Goal: Task Accomplishment & Management: Complete application form

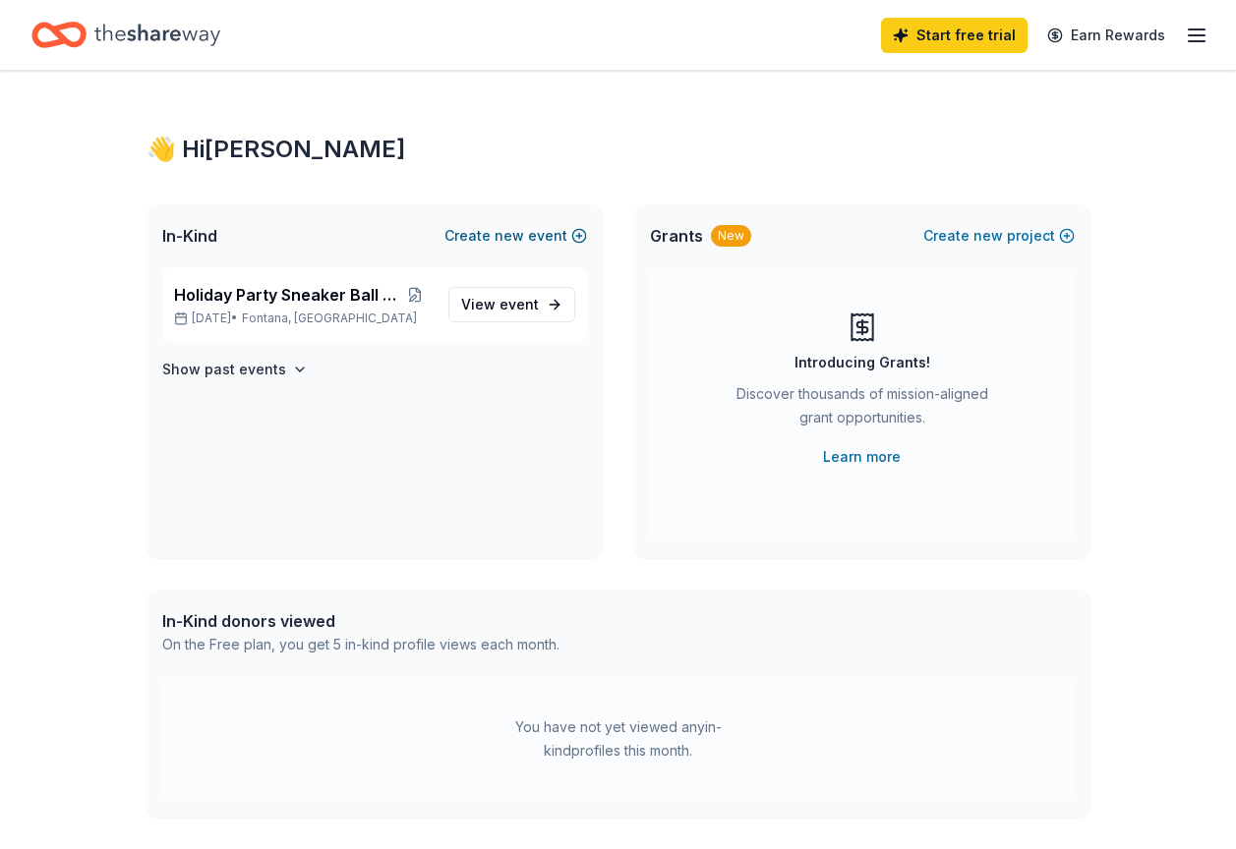
click at [511, 238] on span "new" at bounding box center [508, 236] width 29 height 24
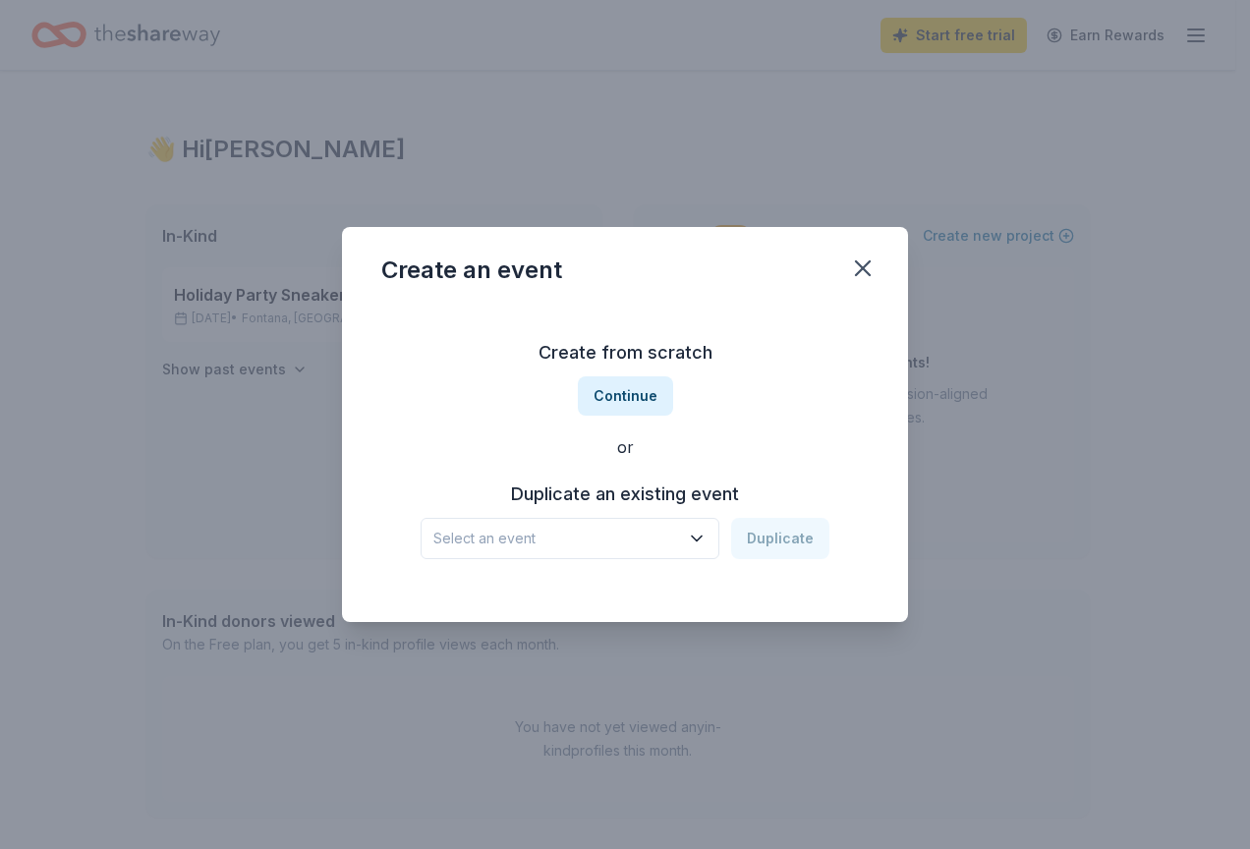
click at [695, 537] on icon "button" at bounding box center [697, 539] width 20 height 20
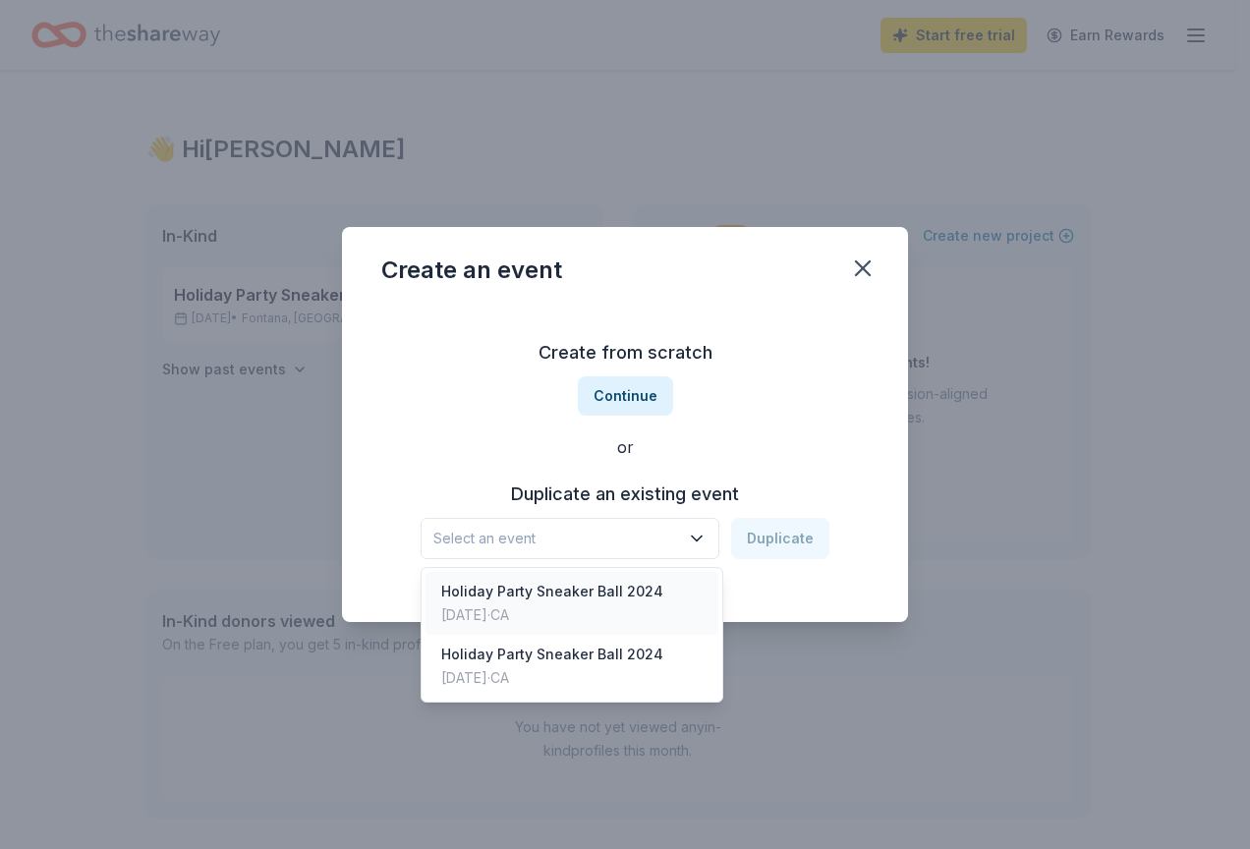
click at [509, 615] on div "[DATE] · CA" at bounding box center [552, 616] width 222 height 24
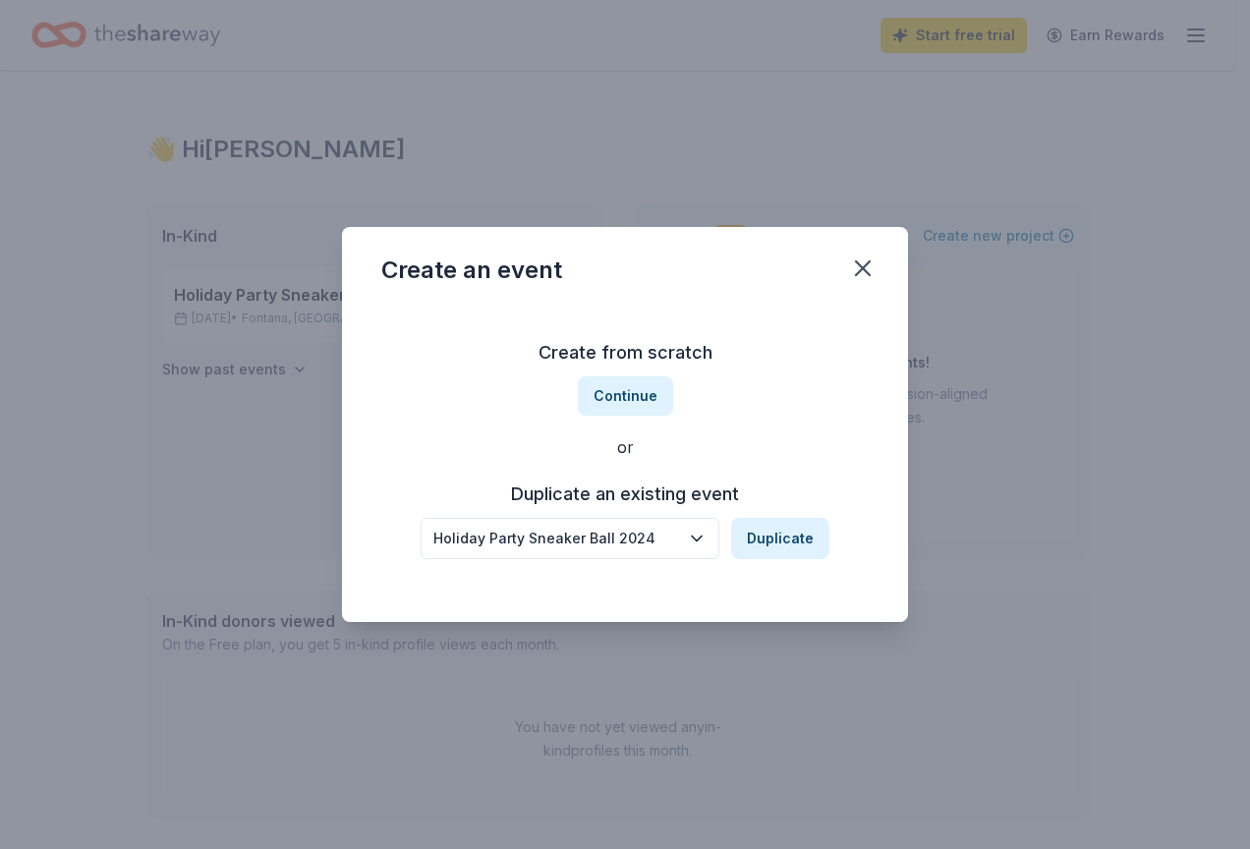
click at [564, 531] on div "Holiday Party Sneaker Ball 2024" at bounding box center [556, 539] width 246 height 24
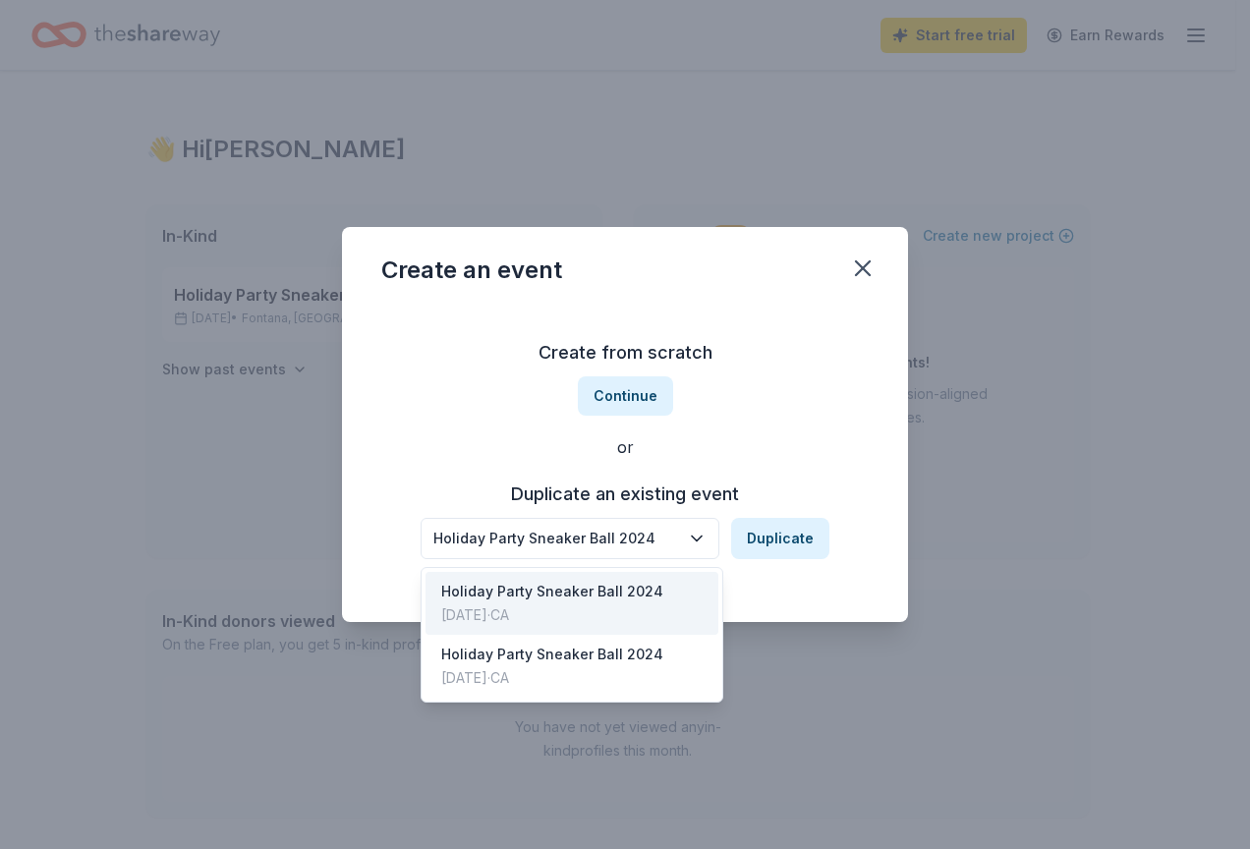
click at [873, 265] on div "Create an event Create from scratch Continue or Duplicate an existing event Hol…" at bounding box center [625, 424] width 566 height 395
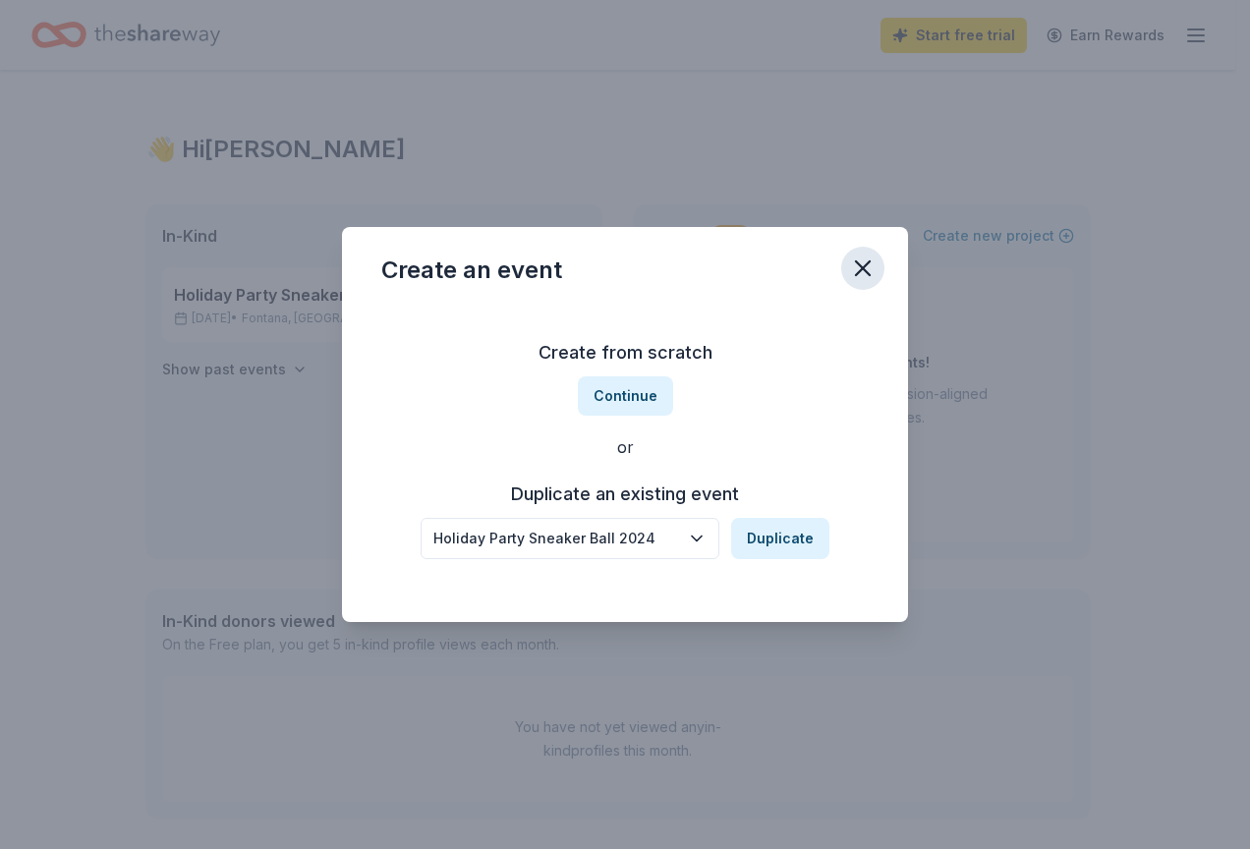
click at [858, 270] on icon "button" at bounding box center [863, 269] width 28 height 28
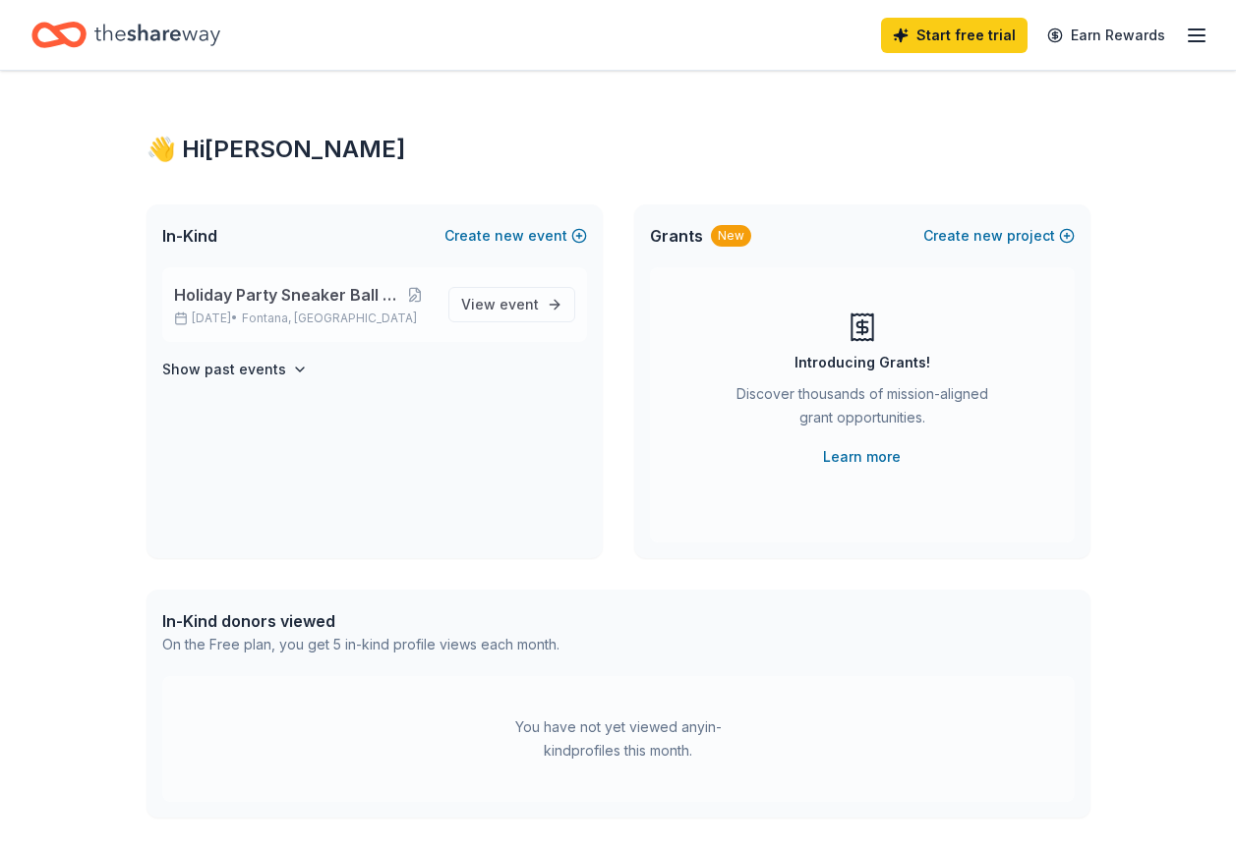
click at [273, 325] on p "[DATE] • [GEOGRAPHIC_DATA], [GEOGRAPHIC_DATA]" at bounding box center [303, 319] width 259 height 16
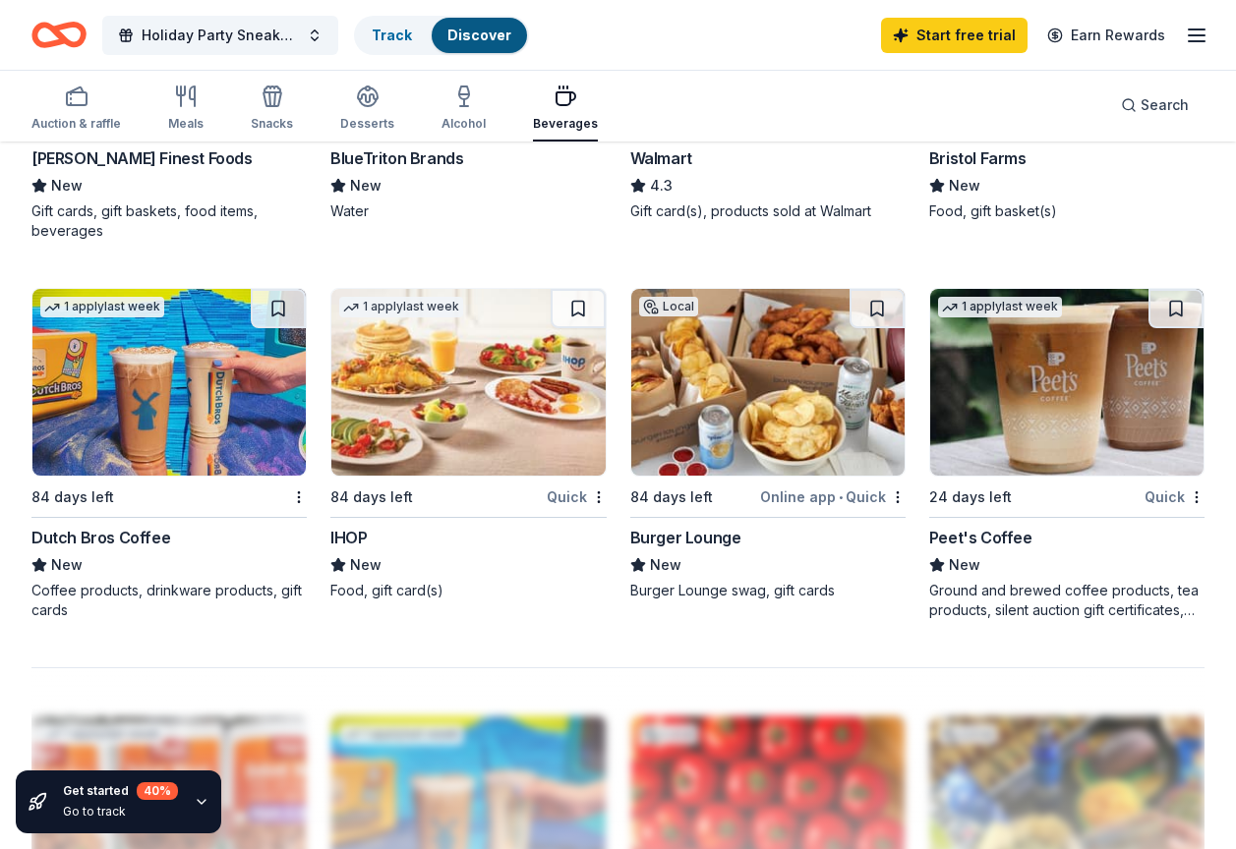
scroll to position [1568, 0]
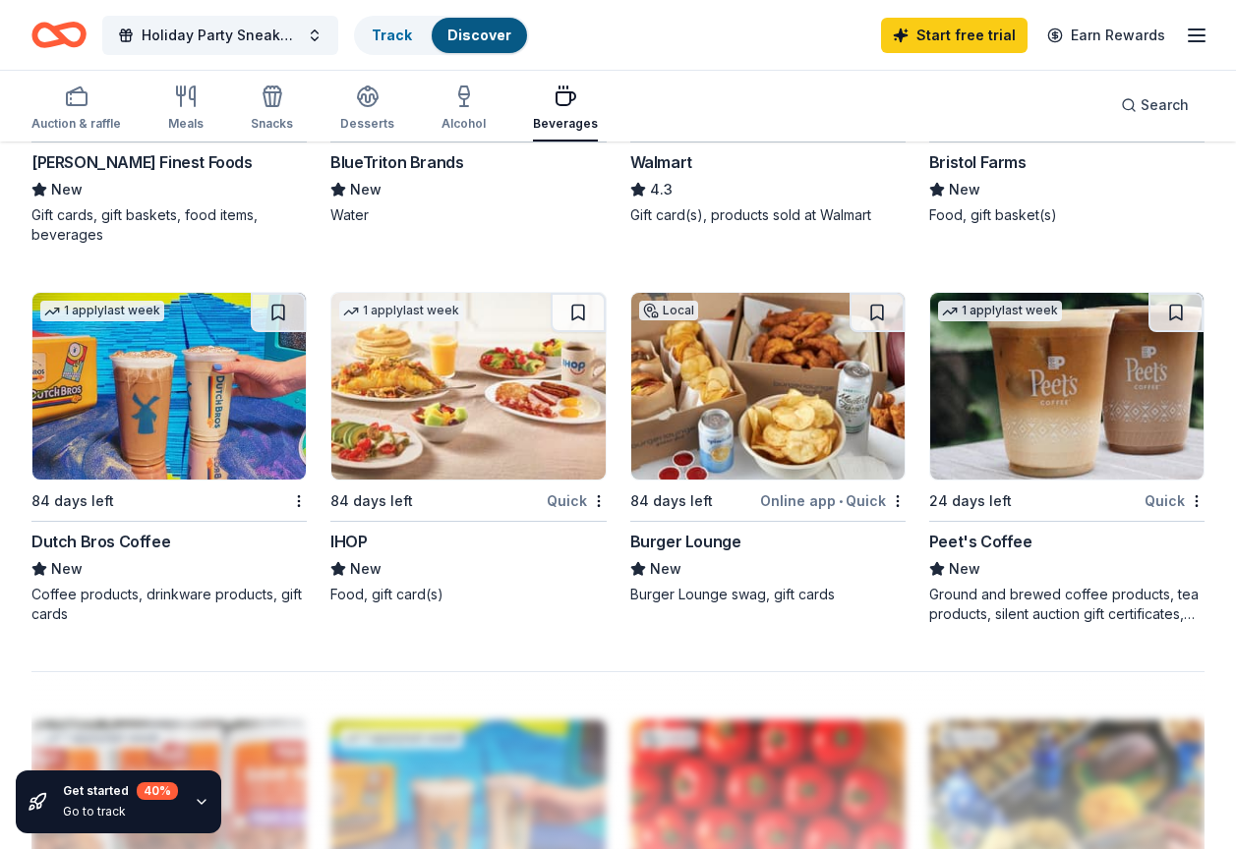
click at [124, 421] on img at bounding box center [168, 386] width 273 height 187
click at [1032, 415] on img at bounding box center [1066, 386] width 273 height 187
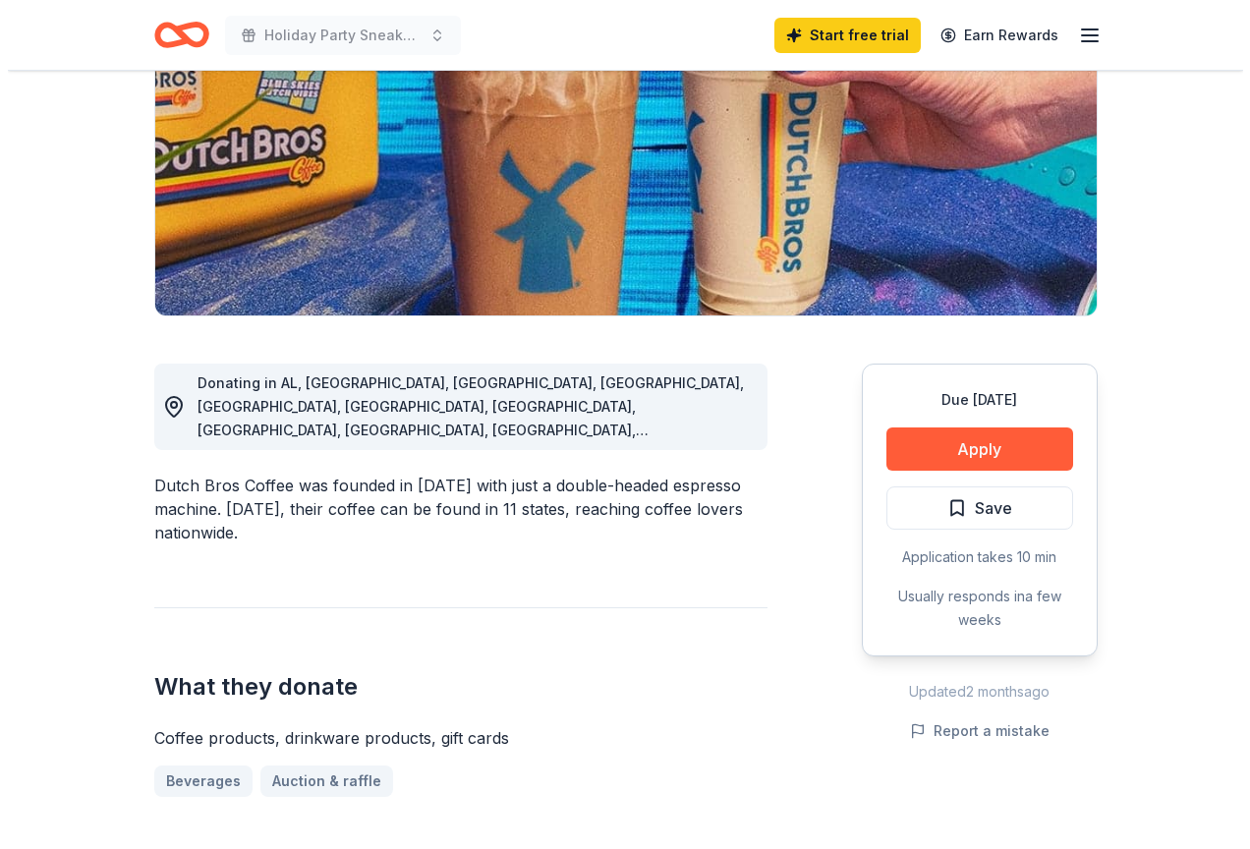
scroll to position [323, 0]
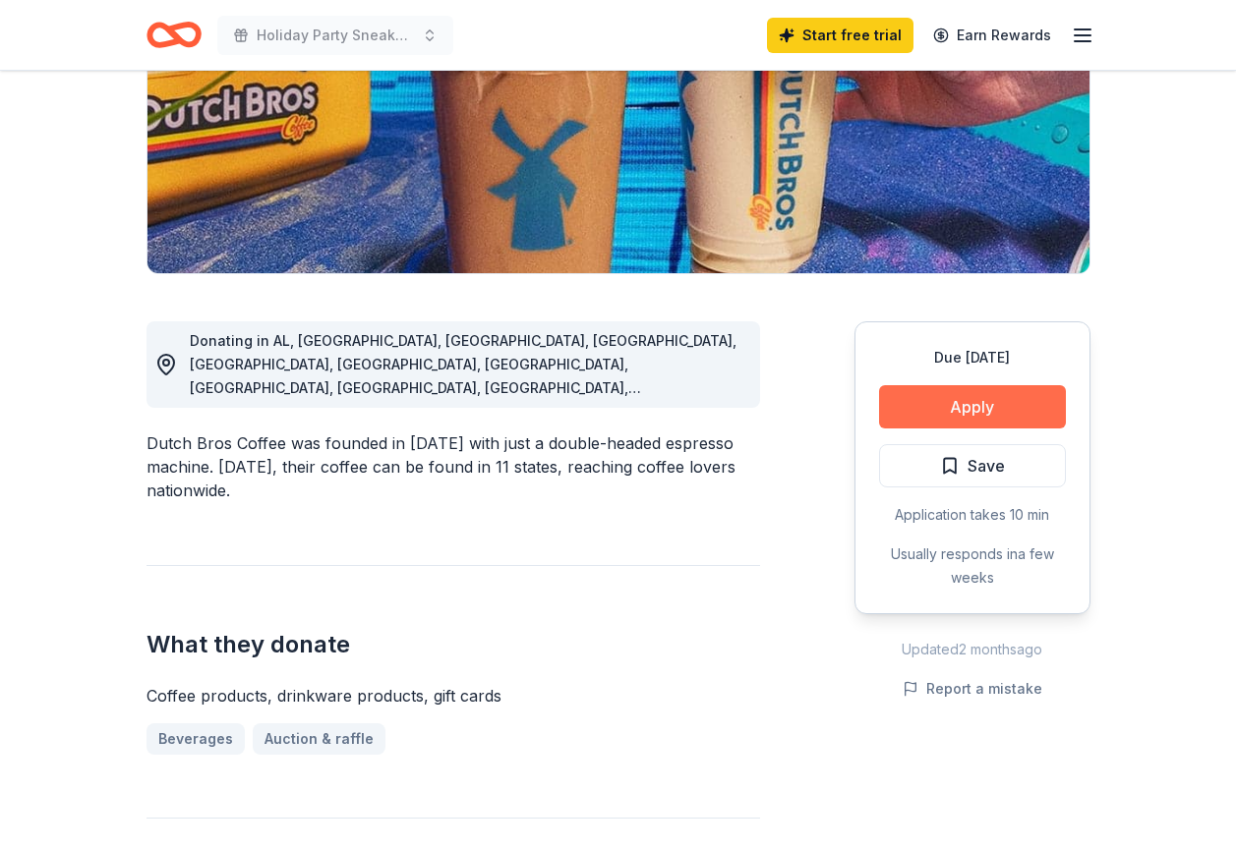
click at [960, 413] on button "Apply" at bounding box center [972, 406] width 187 height 43
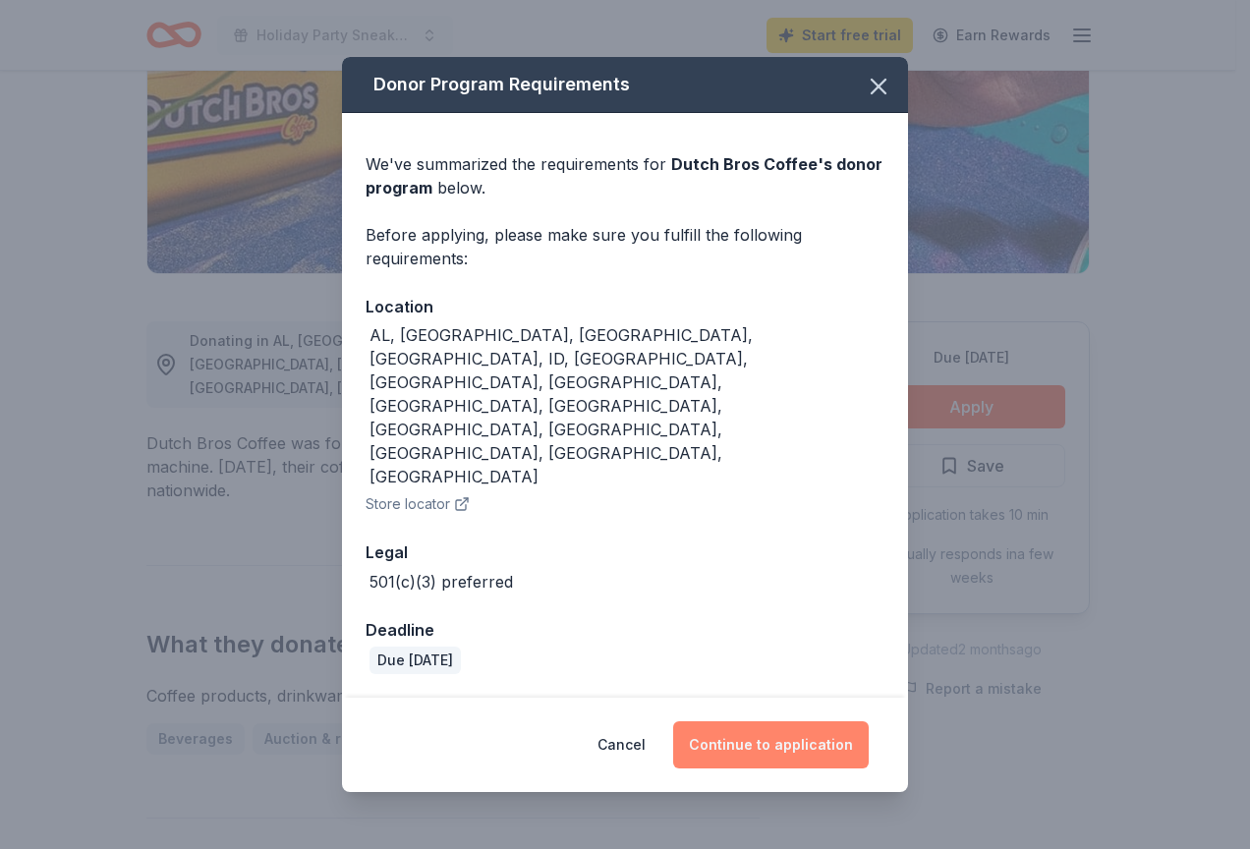
click at [774, 722] on button "Continue to application" at bounding box center [771, 745] width 196 height 47
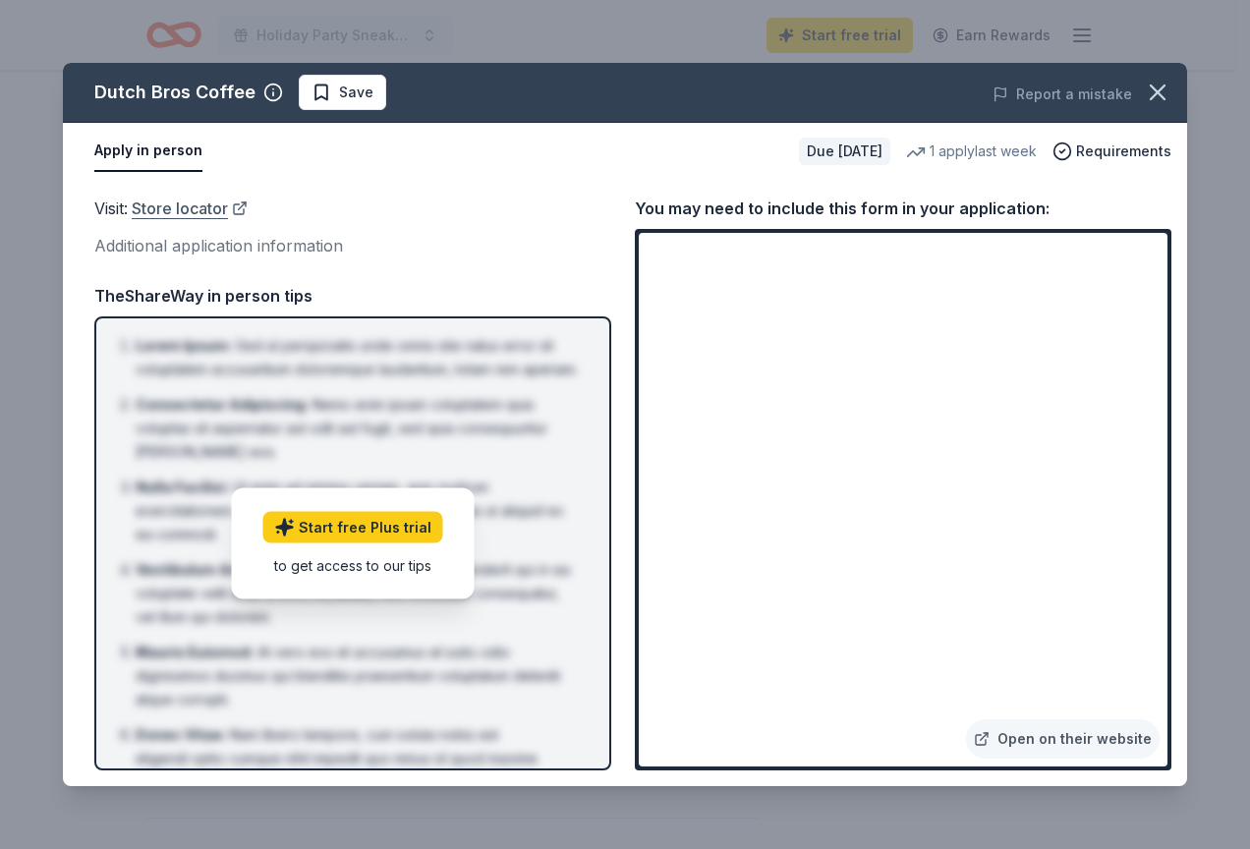
click at [207, 211] on link "Store locator" at bounding box center [190, 209] width 116 height 26
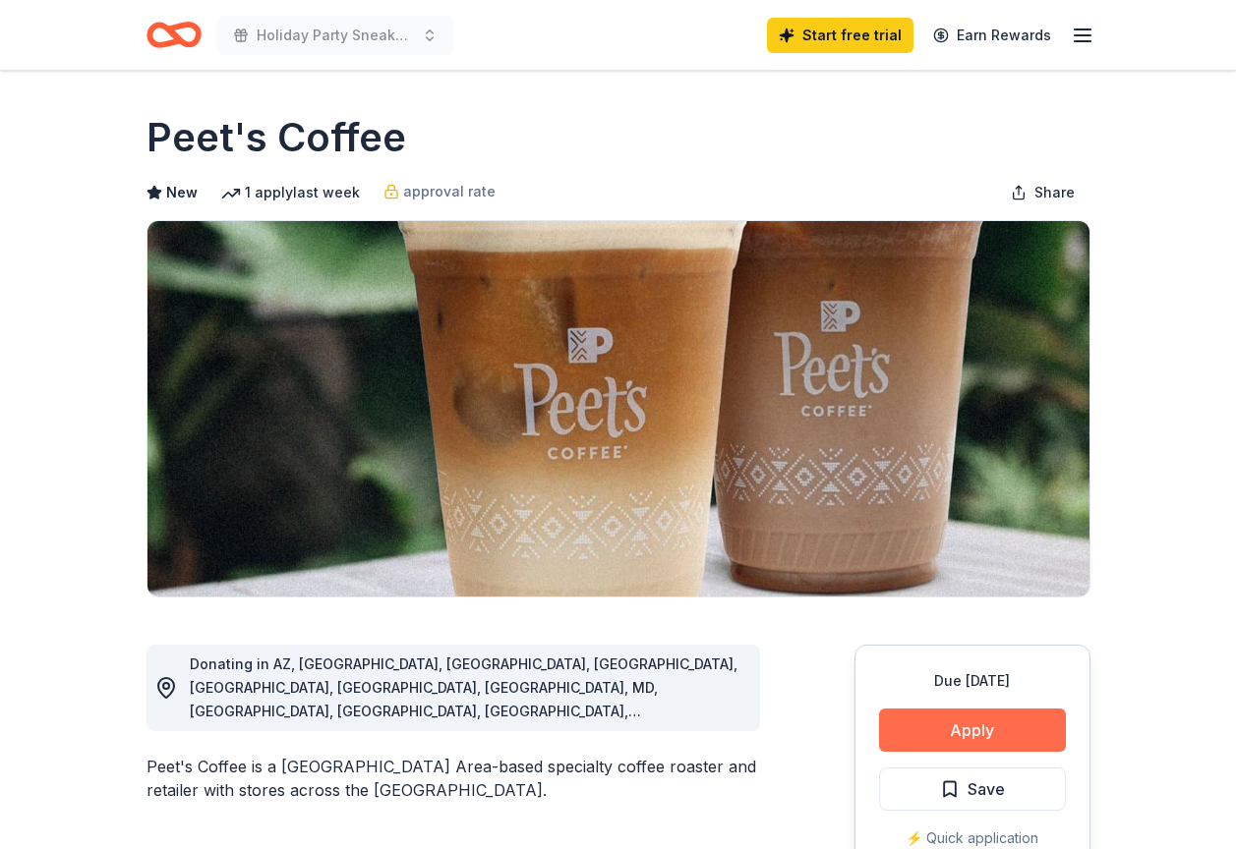
click at [953, 735] on button "Apply" at bounding box center [972, 730] width 187 height 43
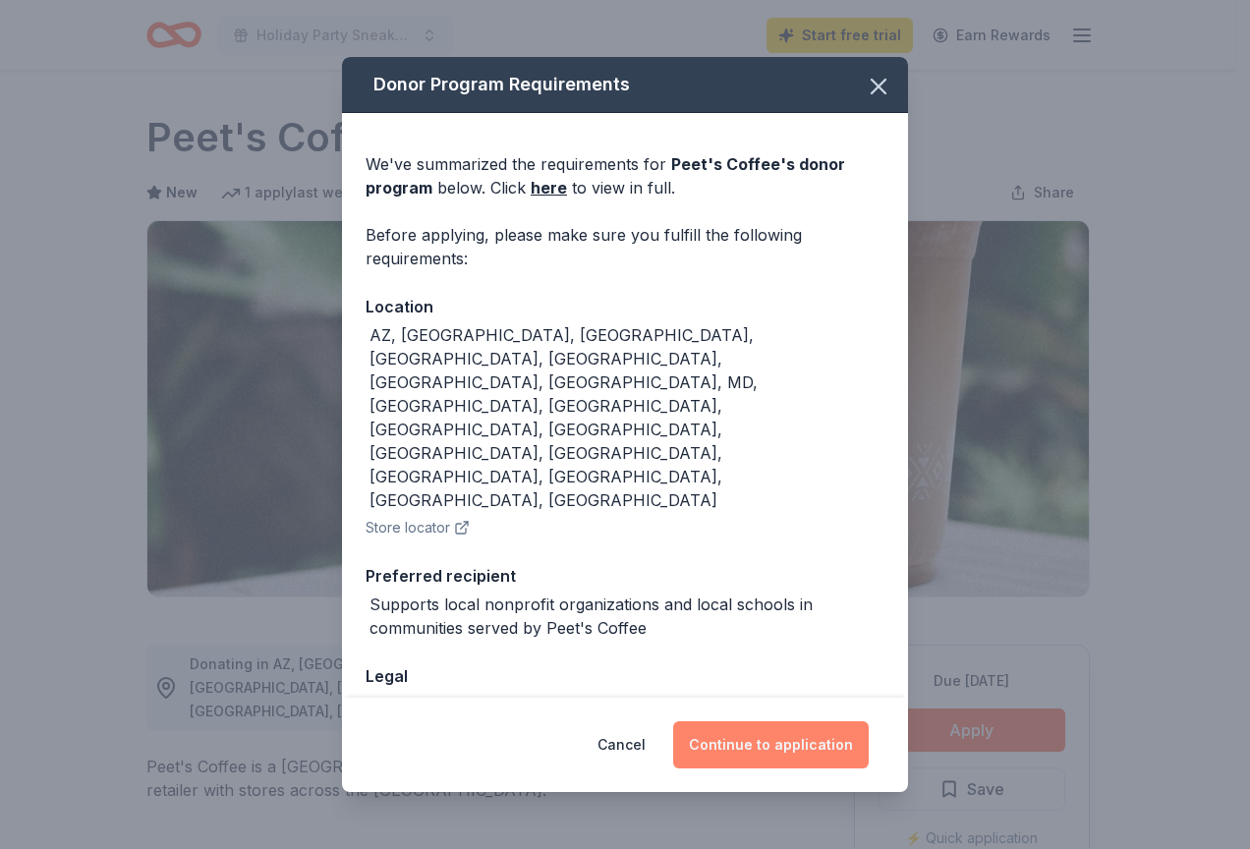
click at [751, 741] on button "Continue to application" at bounding box center [771, 745] width 196 height 47
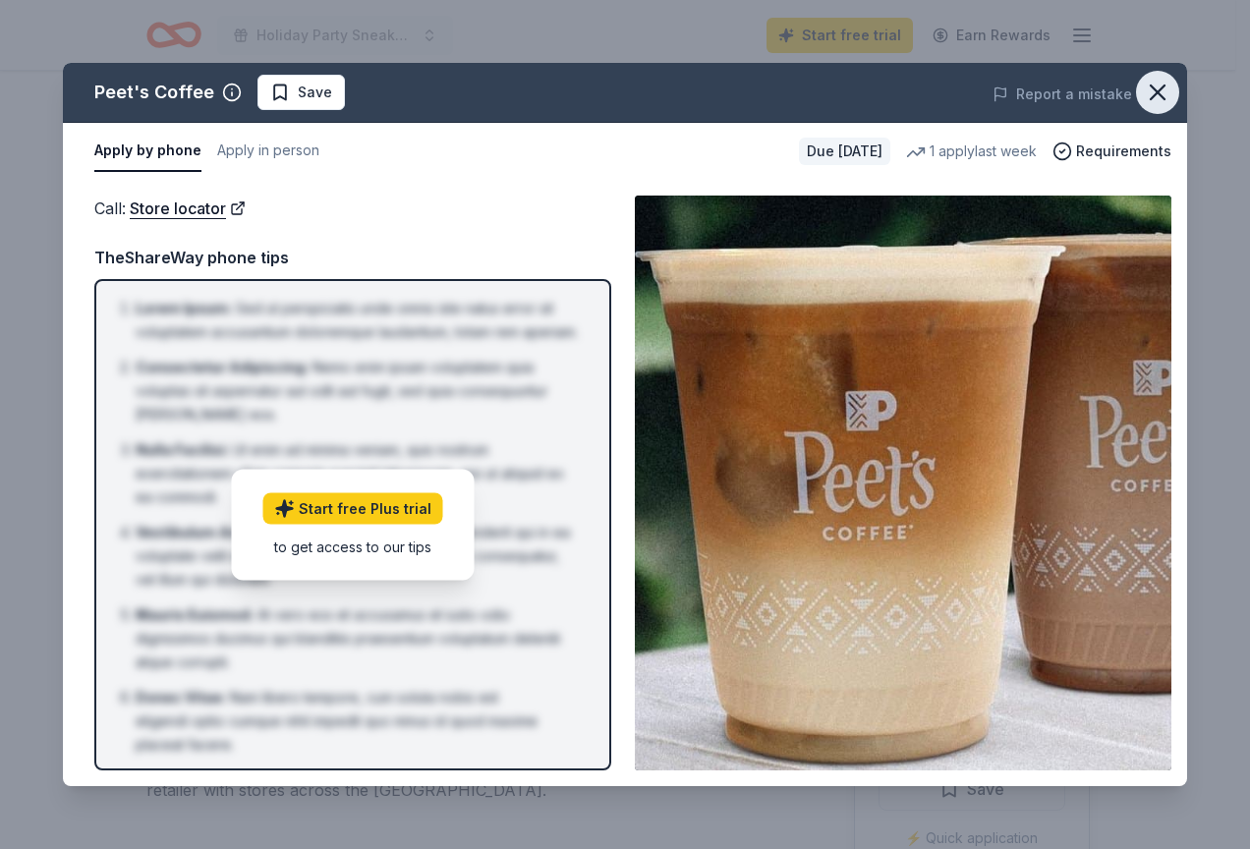
click at [1160, 86] on icon "button" at bounding box center [1158, 93] width 28 height 28
